Goal: Task Accomplishment & Management: Use online tool/utility

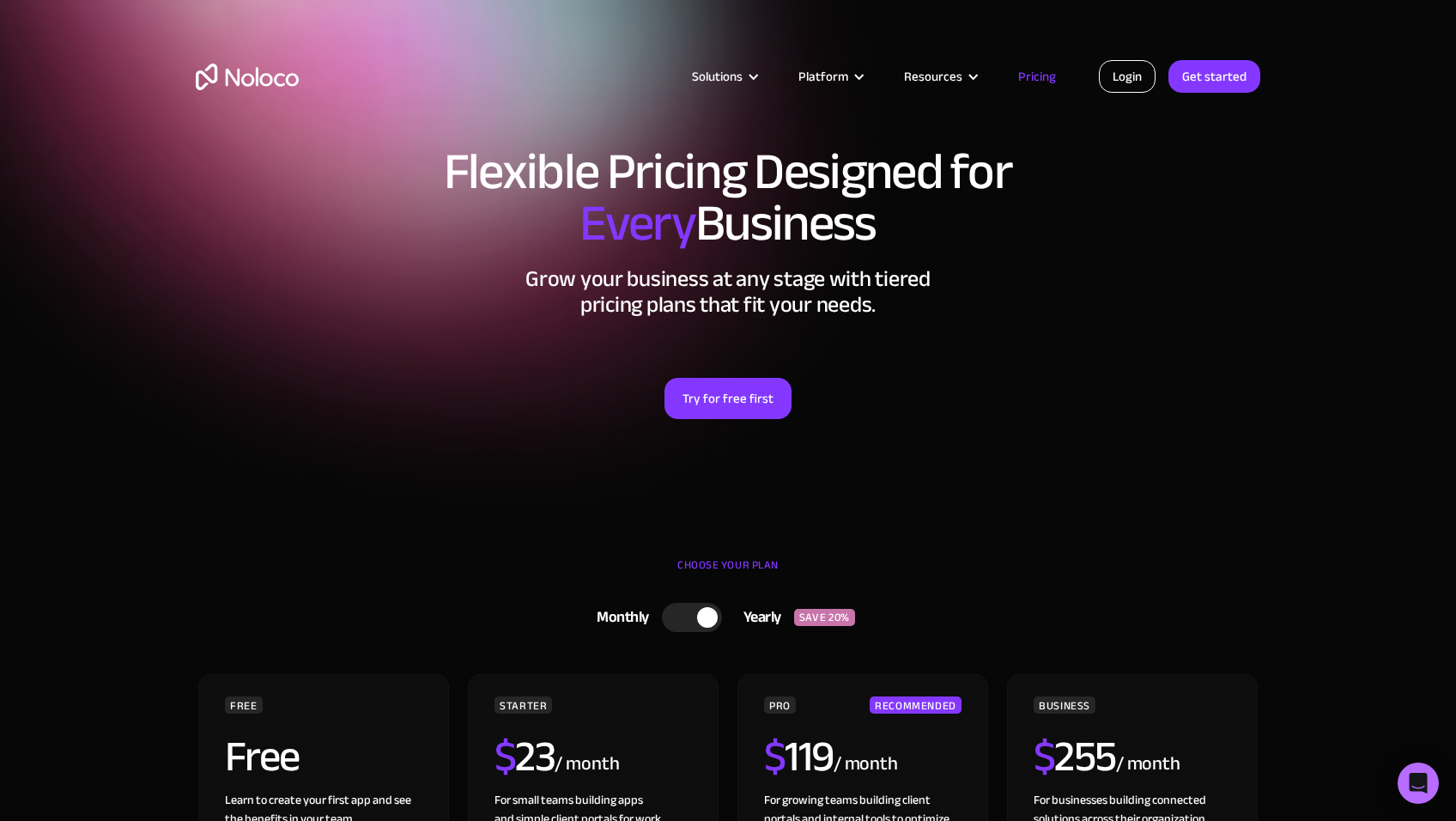
click at [1126, 77] on link "Login" at bounding box center [1126, 76] width 57 height 32
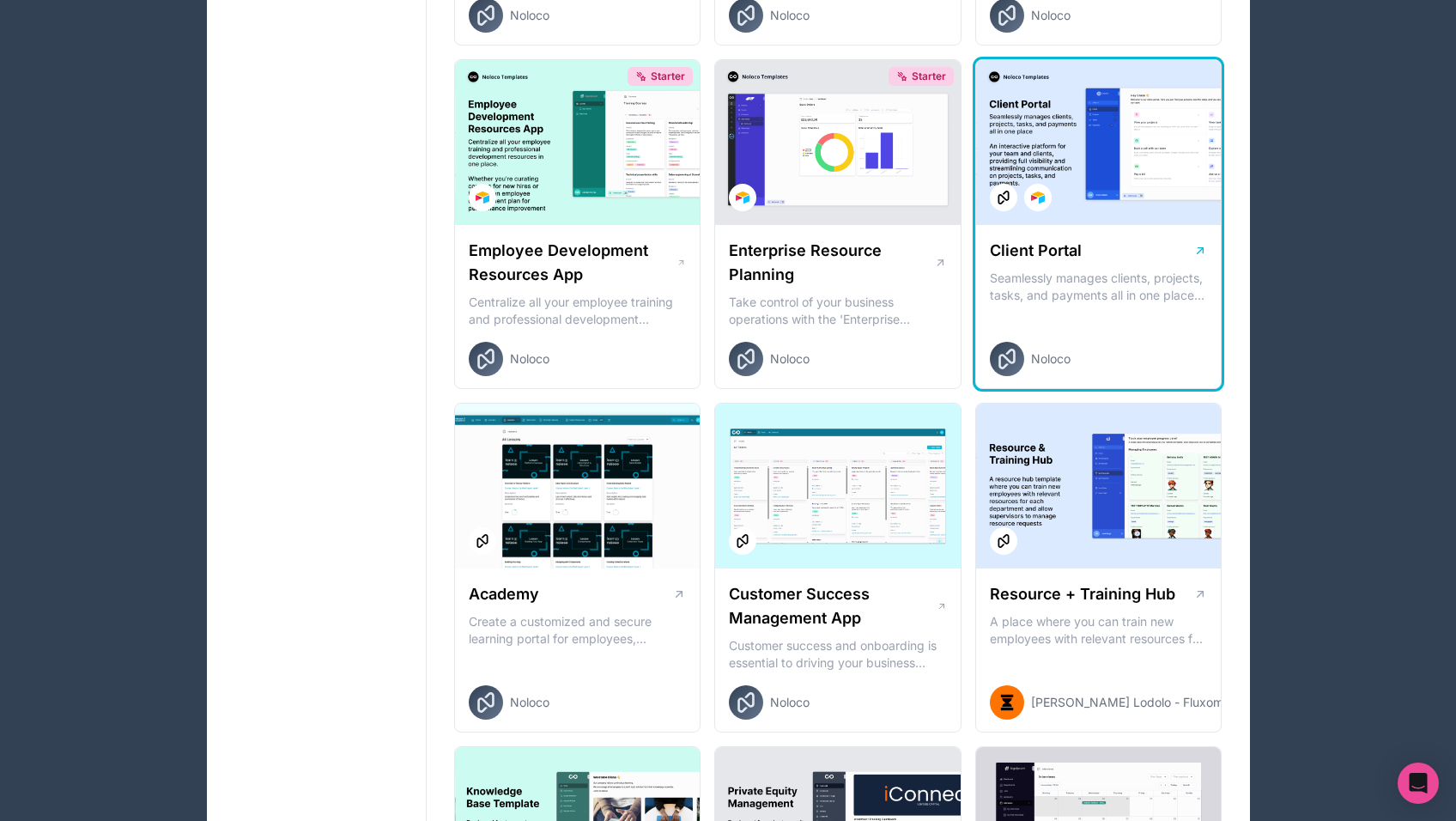
scroll to position [1401, 0]
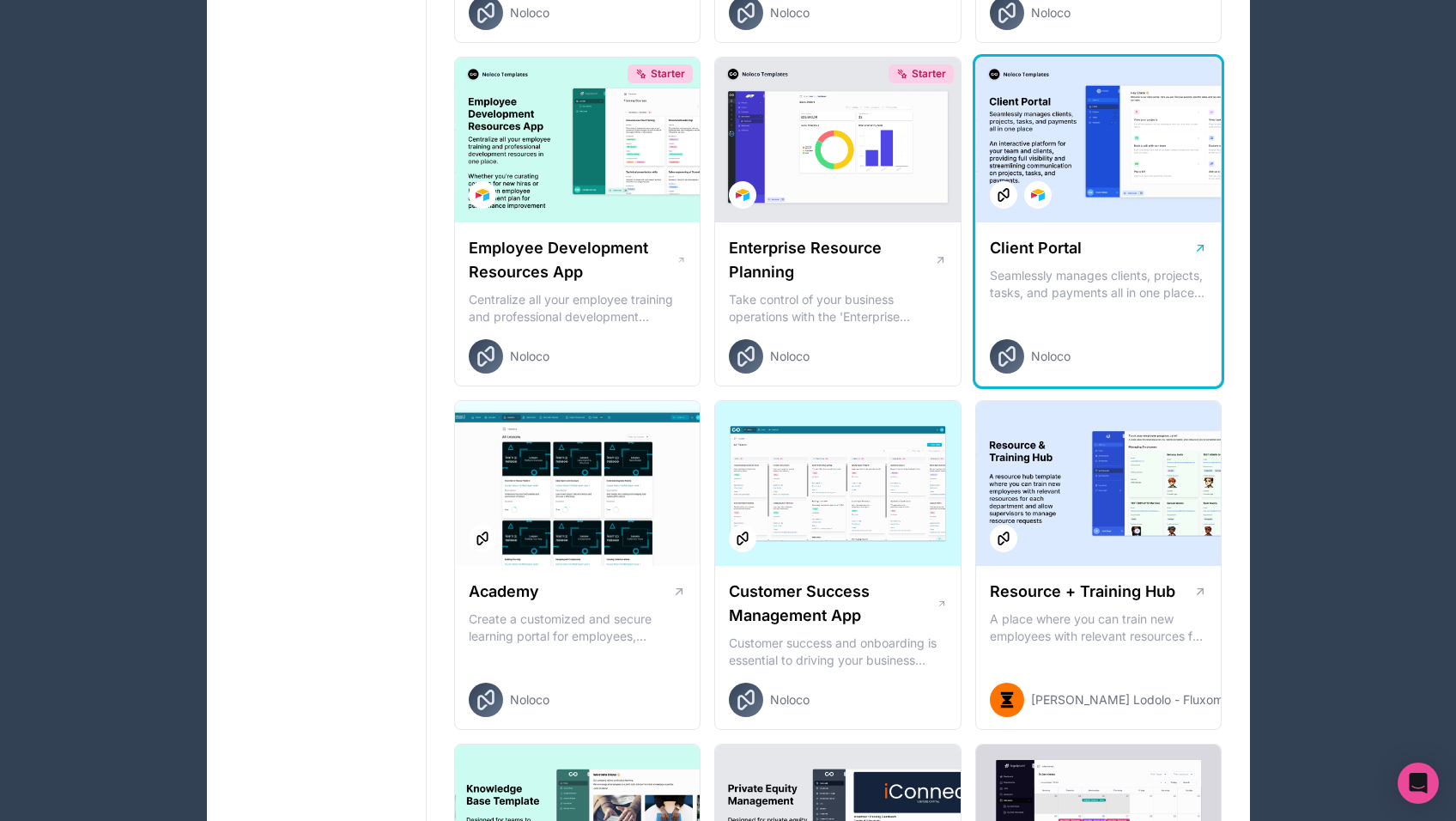
click at [1084, 279] on p "Seamlessly manages clients, projects, tasks, and payments all in one place An i…" at bounding box center [1099, 284] width 218 height 34
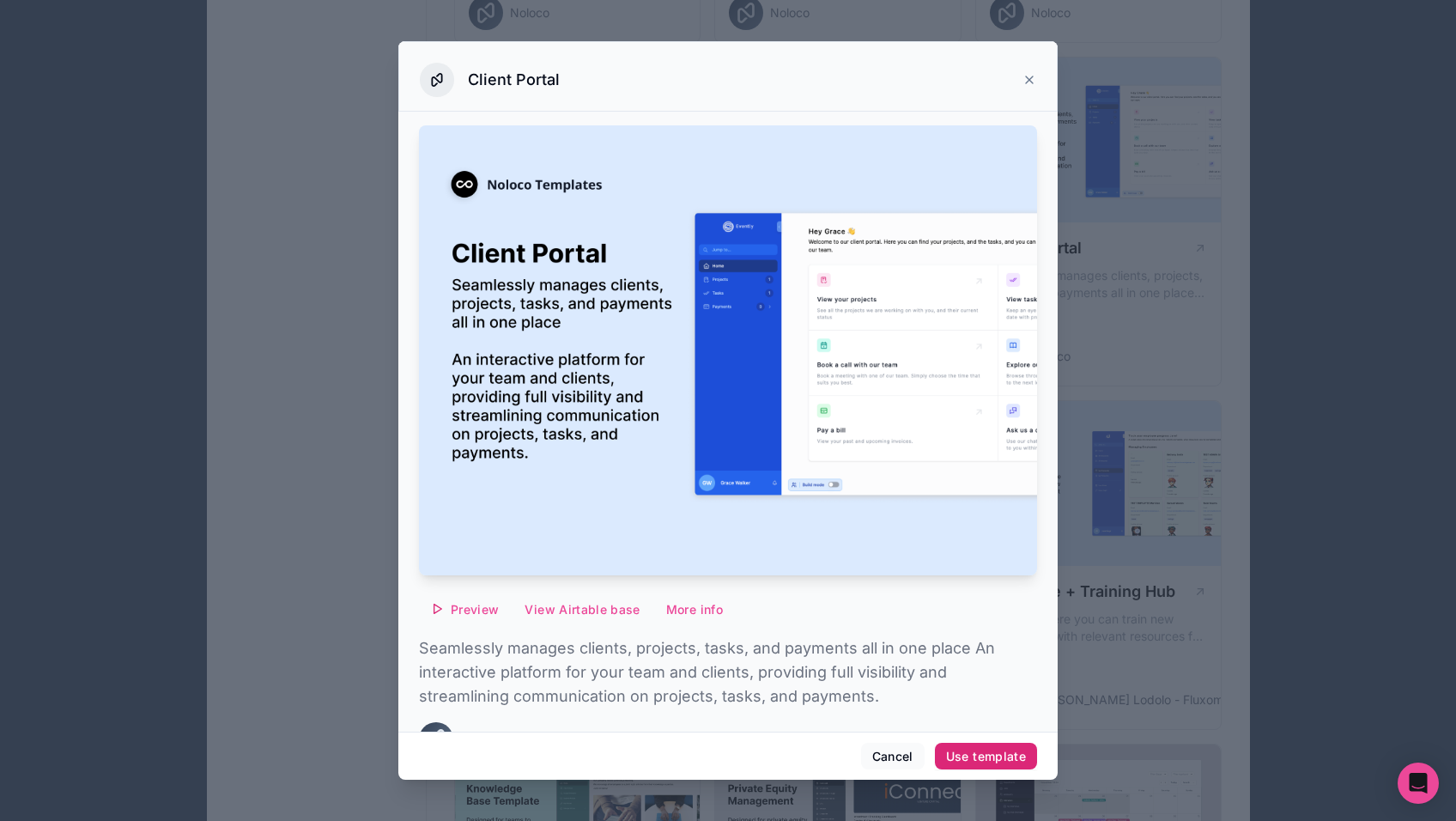
click at [960, 752] on div "Use template" at bounding box center [985, 755] width 80 height 15
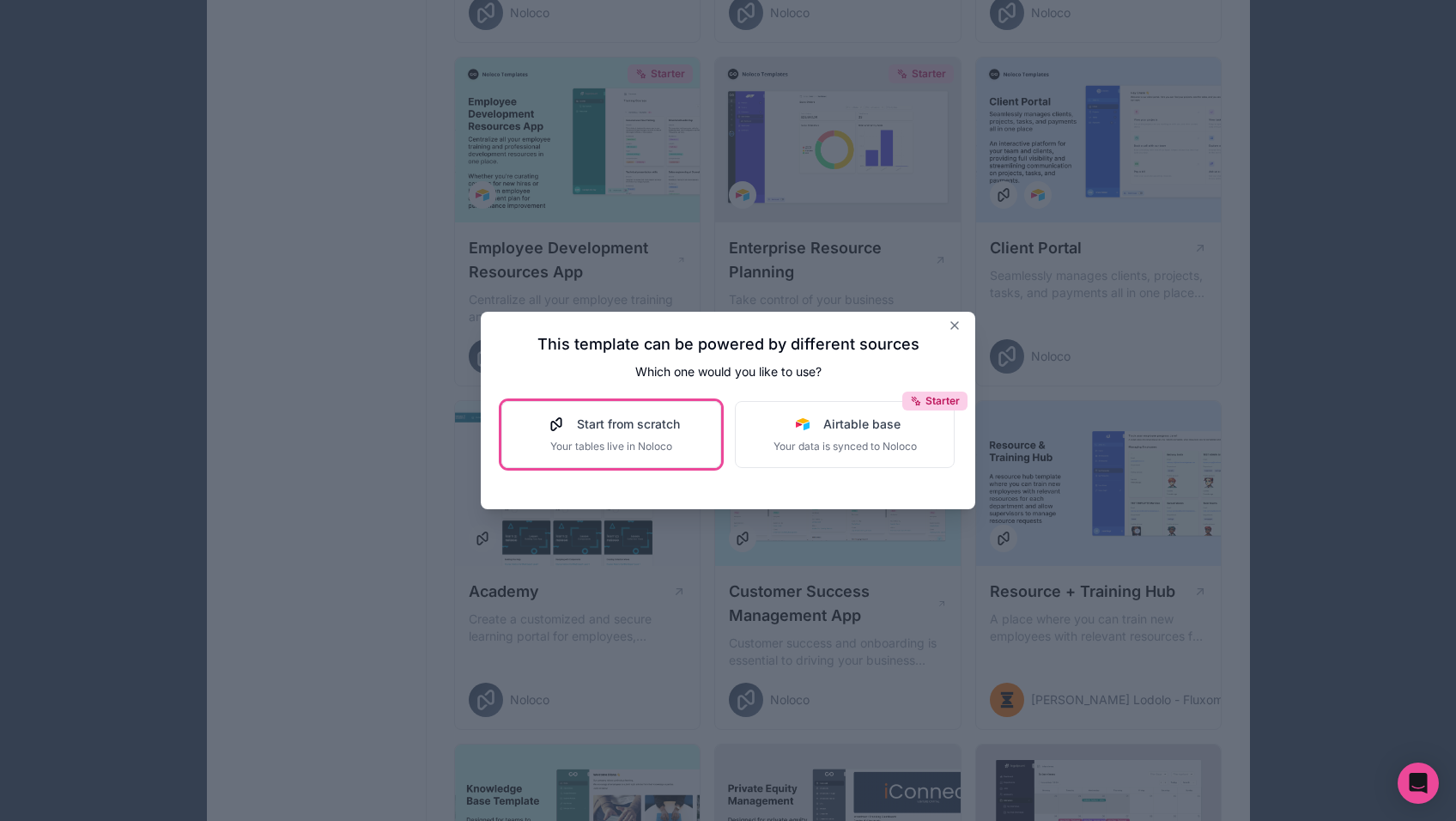
click at [614, 435] on div "Start from scratch Your tables live in Noloco" at bounding box center [611, 435] width 137 height 38
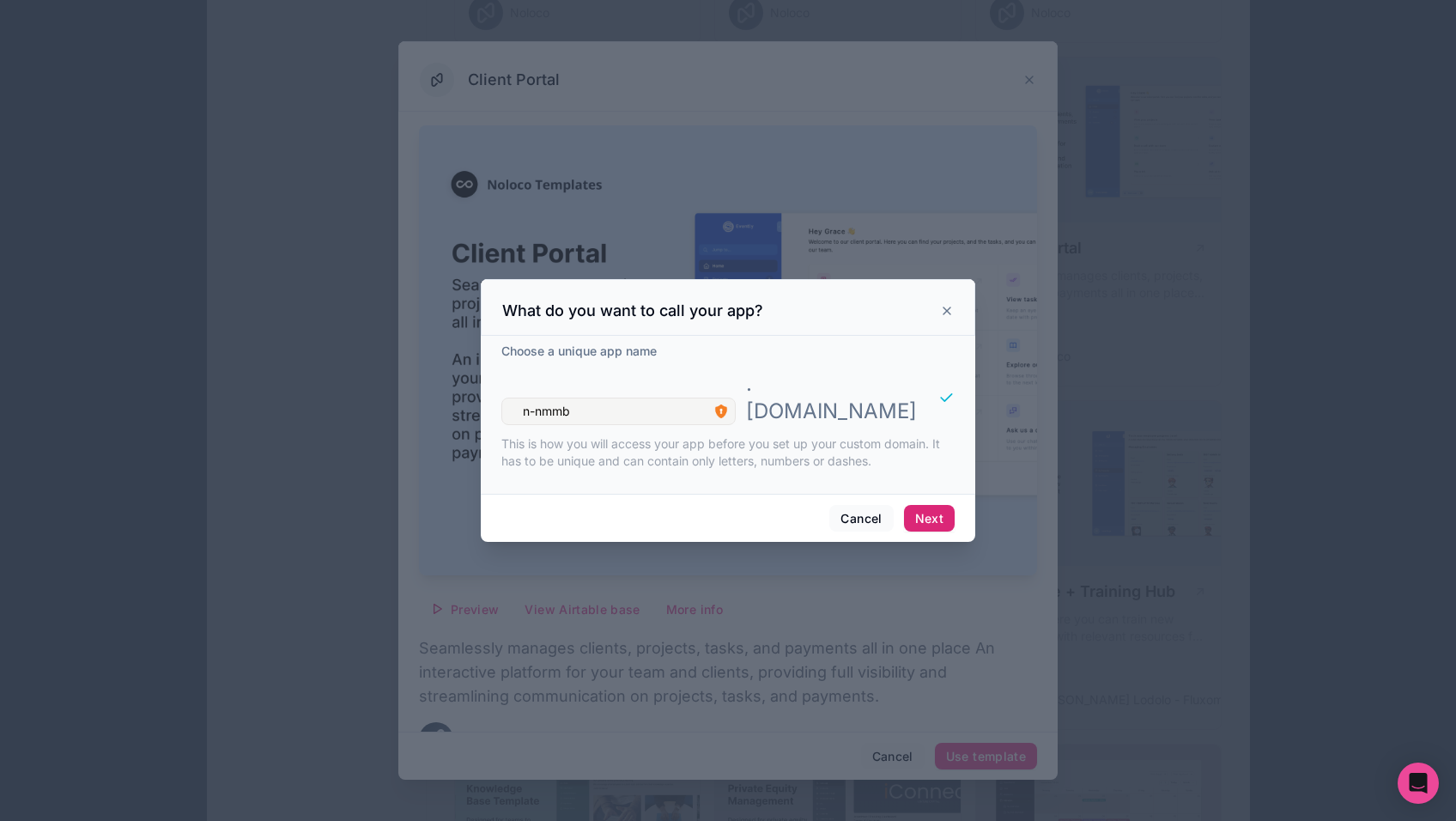
type input "n-nmmb"
click at [935, 505] on button "Next" at bounding box center [929, 518] width 50 height 28
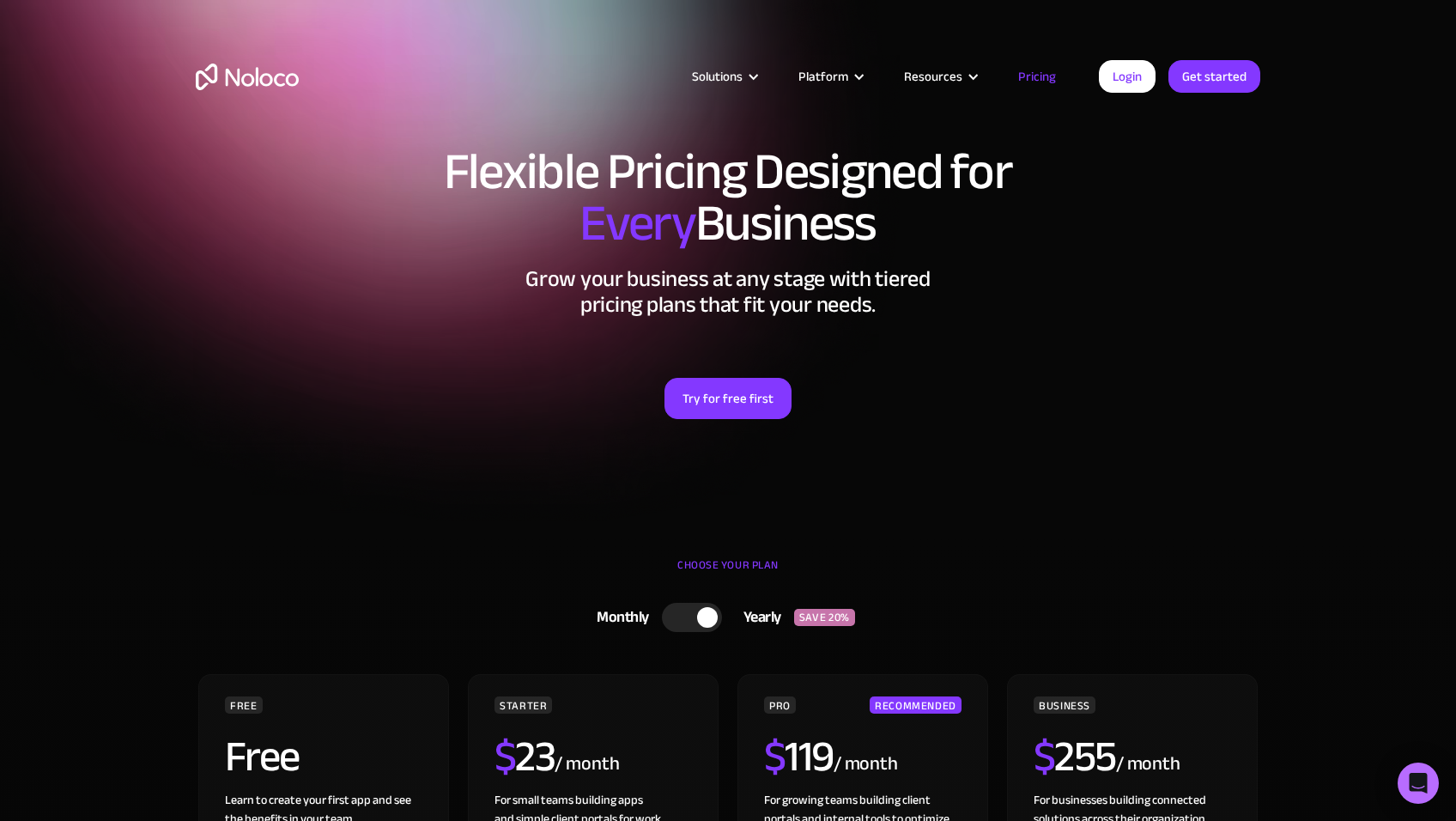
click at [1032, 80] on link "Pricing" at bounding box center [1037, 76] width 81 height 22
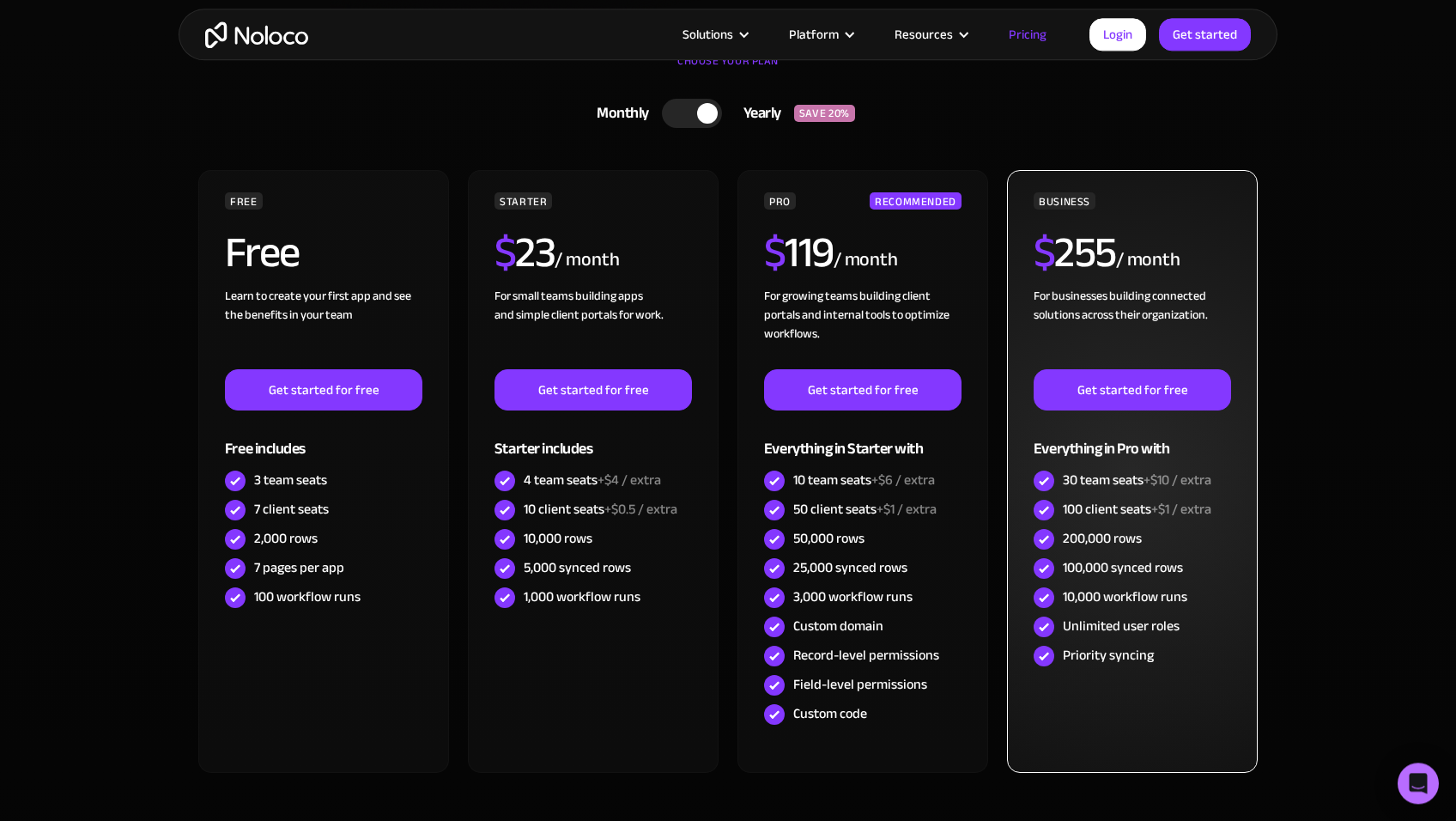
scroll to position [525, 0]
